Goal: Navigation & Orientation: Find specific page/section

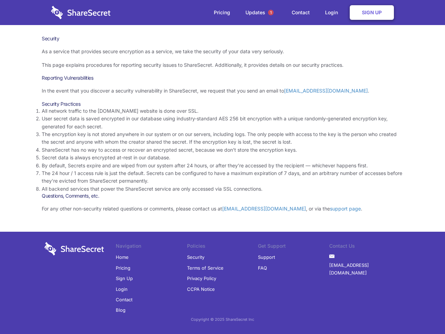
click at [223, 167] on li "By default, Secrets expire and are wiped from our system after 24 hours, or aft…" at bounding box center [223, 166] width 362 height 8
click at [271, 13] on span "1" at bounding box center [271, 13] width 6 height 6
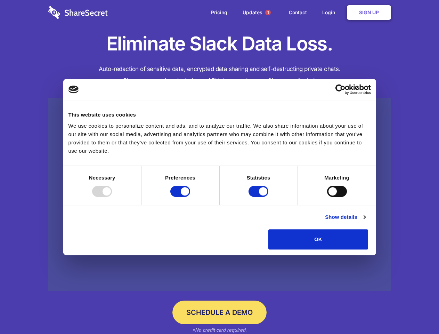
click at [112, 197] on div at bounding box center [102, 191] width 20 height 11
click at [190, 197] on input "Preferences" at bounding box center [180, 191] width 20 height 11
checkbox input "false"
click at [260, 197] on input "Statistics" at bounding box center [259, 191] width 20 height 11
checkbox input "false"
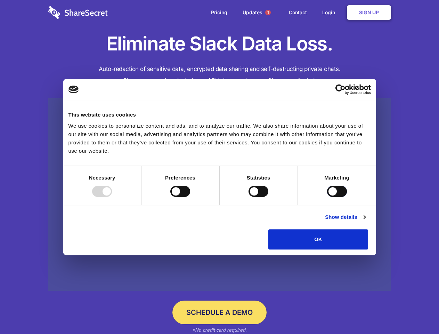
click at [327, 197] on input "Marketing" at bounding box center [337, 191] width 20 height 11
checkbox input "true"
click at [366, 221] on link "Show details" at bounding box center [345, 217] width 40 height 8
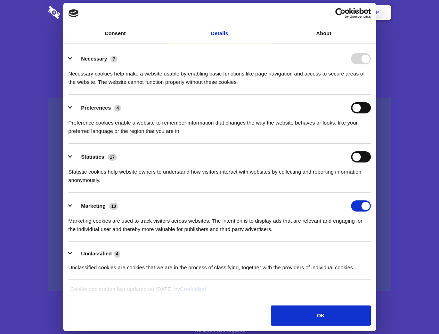
click at [374, 252] on div "Details Necessary 7 Necessary cookies help make a website usable by enabling ba…" at bounding box center [219, 172] width 309 height 253
click at [268, 13] on span "1" at bounding box center [268, 13] width 6 height 6
